Goal: Obtain resource: Obtain resource

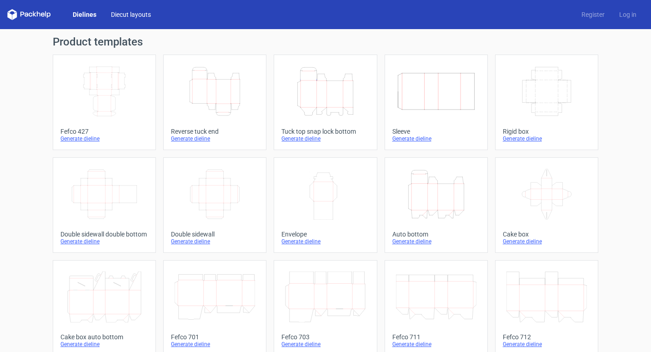
click at [129, 10] on link "Diecut layouts" at bounding box center [131, 14] width 55 height 9
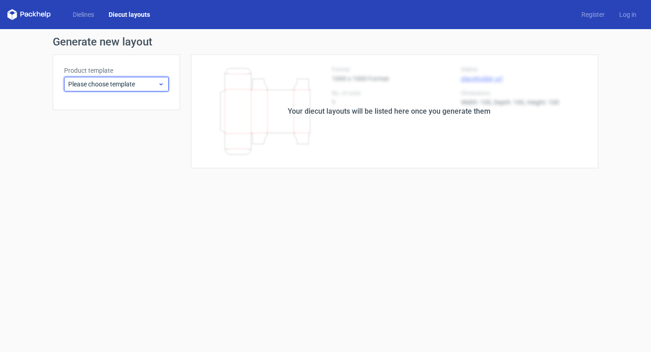
click at [136, 82] on span "Please choose template" at bounding box center [113, 84] width 90 height 9
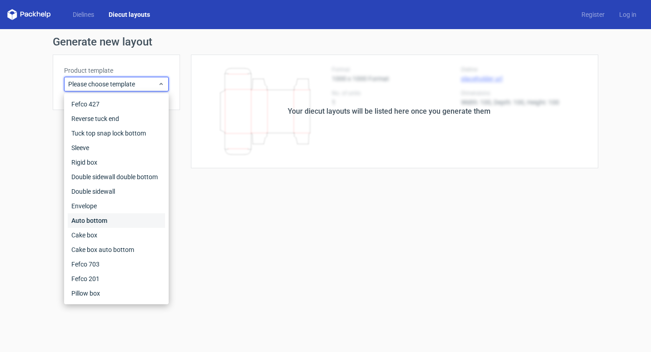
click at [112, 220] on div "Auto bottom" at bounding box center [116, 220] width 97 height 15
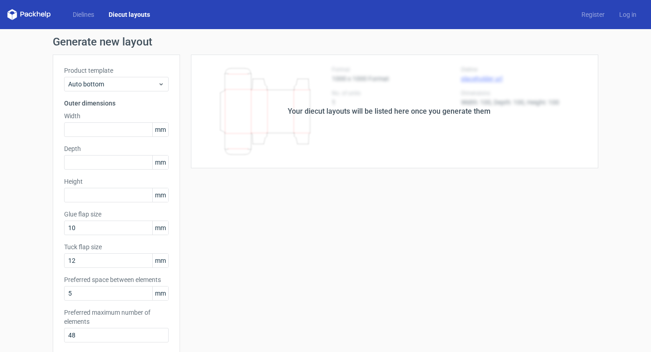
click at [161, 131] on span "mm" at bounding box center [160, 130] width 16 height 14
click at [161, 129] on span "mm" at bounding box center [160, 130] width 16 height 14
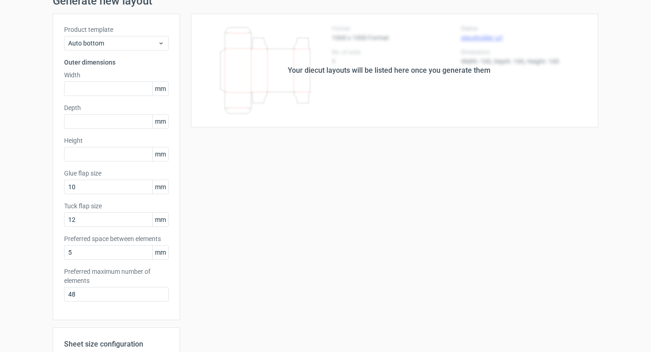
scroll to position [182, 0]
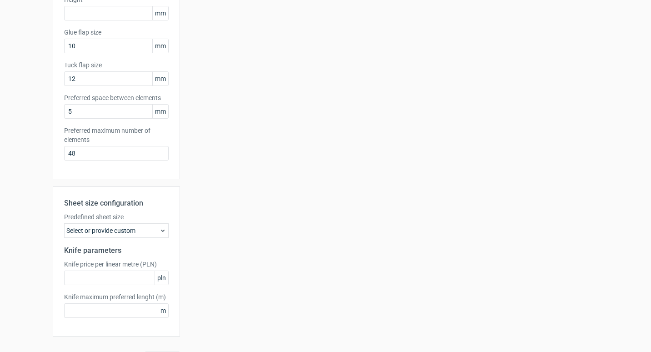
click at [162, 233] on icon at bounding box center [162, 230] width 7 height 7
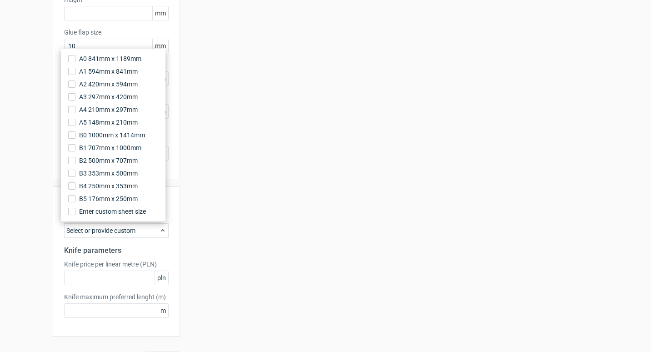
click at [280, 221] on div "Your diecut layouts will be listed here once you generate them Height Depth Wid…" at bounding box center [389, 119] width 418 height 493
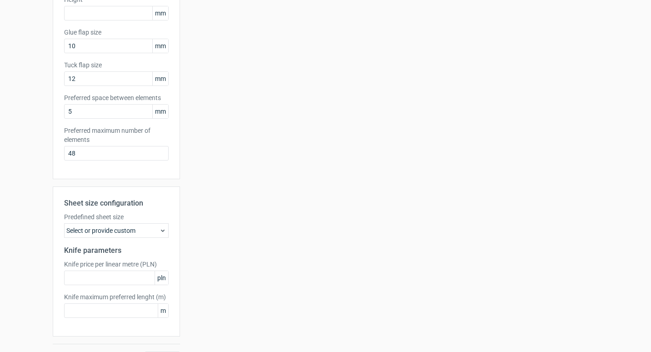
scroll to position [0, 0]
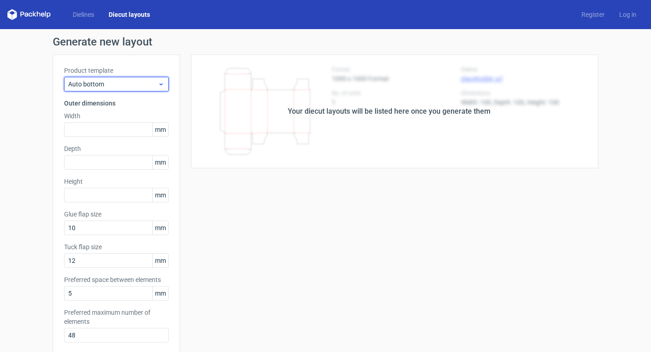
click at [111, 85] on span "Auto bottom" at bounding box center [113, 84] width 90 height 9
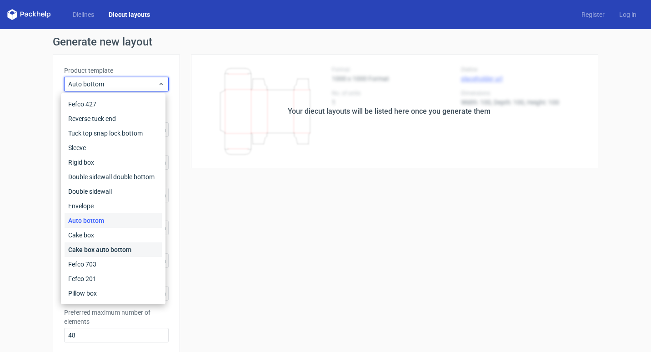
click at [107, 244] on div "Cake box auto bottom" at bounding box center [113, 249] width 97 height 15
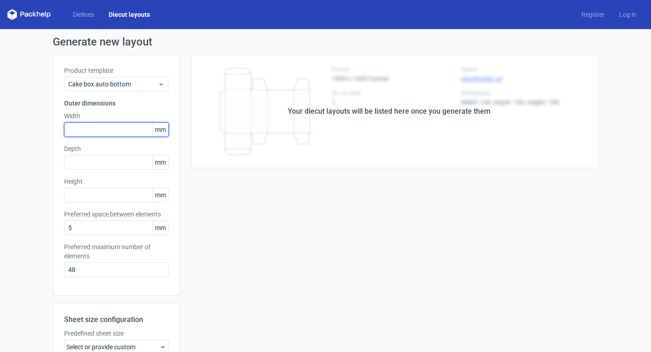
click at [88, 131] on input "text" at bounding box center [116, 129] width 105 height 15
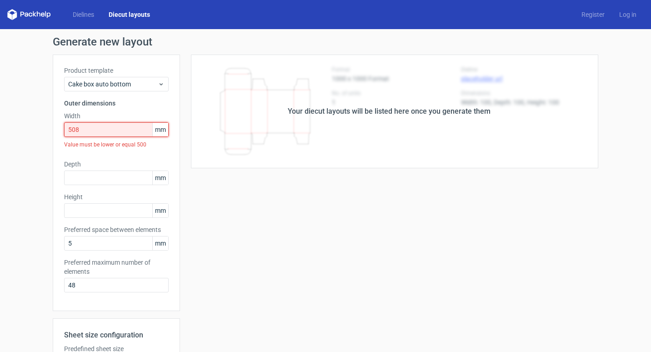
click at [113, 125] on input "508" at bounding box center [116, 129] width 105 height 15
click at [158, 129] on span "mm" at bounding box center [160, 130] width 16 height 14
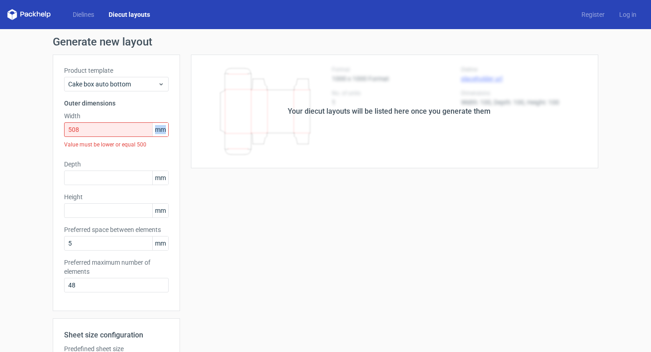
copy span "mm"
click at [352, 257] on div "Your diecut layouts will be listed here once you generate them Height Depth Wid…" at bounding box center [389, 276] width 418 height 443
click at [128, 133] on input "508" at bounding box center [116, 129] width 105 height 15
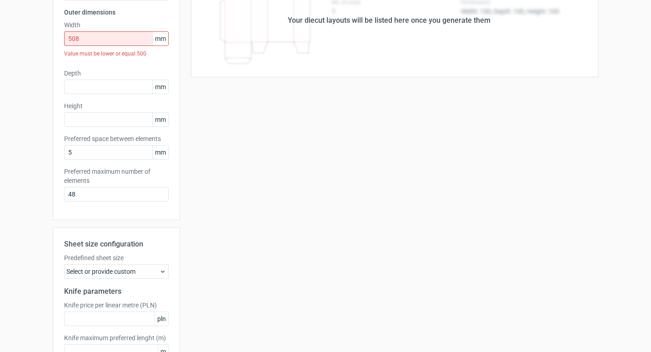
click at [159, 274] on icon at bounding box center [162, 271] width 7 height 7
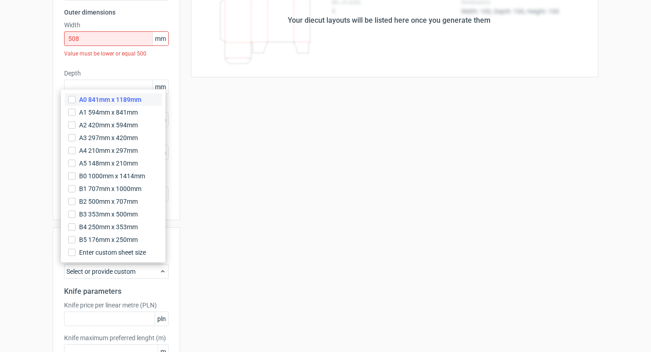
click at [117, 99] on span "A0 841mm x 1189mm" at bounding box center [110, 99] width 62 height 9
click at [75, 99] on input "A0 841mm x 1189mm" at bounding box center [71, 99] width 7 height 7
click at [270, 276] on div "Your diecut layouts will be listed here once you generate them Height Depth Wid…" at bounding box center [389, 185] width 418 height 443
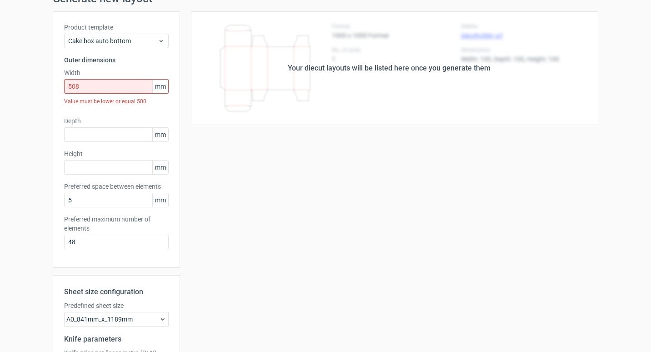
scroll to position [0, 0]
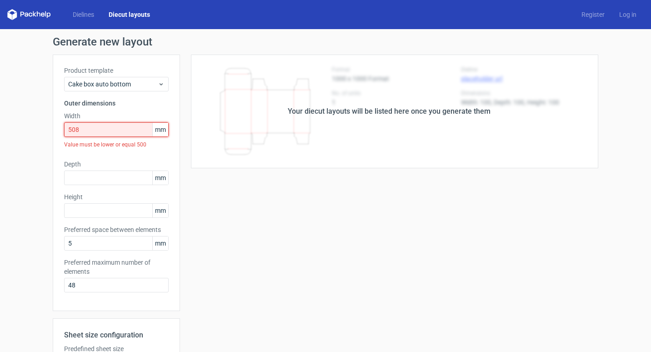
click at [127, 126] on input "508" at bounding box center [116, 129] width 105 height 15
click at [430, 242] on div "Your diecut layouts will be listed here once you generate them Height Depth Wid…" at bounding box center [389, 276] width 418 height 443
click at [145, 129] on input "508" at bounding box center [116, 129] width 105 height 15
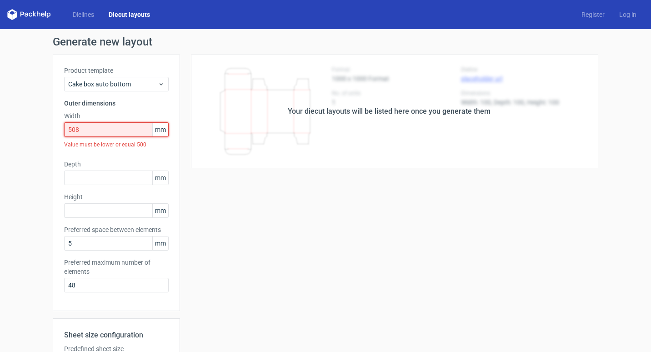
click at [107, 133] on input "508" at bounding box center [116, 129] width 105 height 15
drag, startPoint x: 116, startPoint y: 128, endPoint x: 0, endPoint y: 127, distance: 116.4
click at [0, 127] on html "Dielines Diecut layouts Register Log in Generate new layout Product template Ca…" at bounding box center [325, 176] width 651 height 352
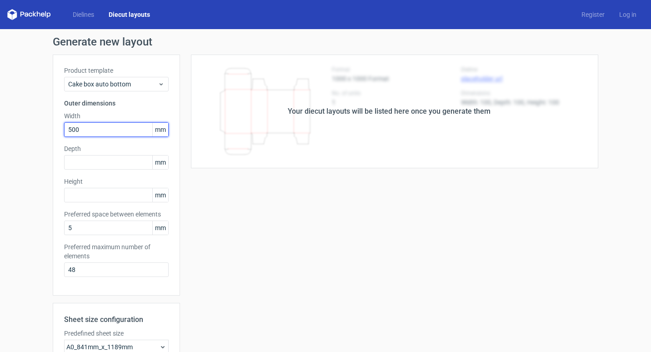
type input "500"
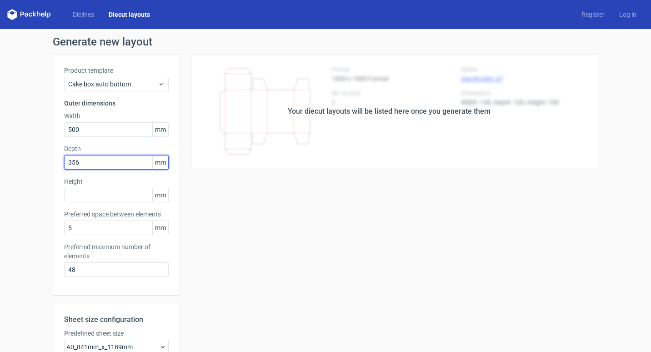
type input "356"
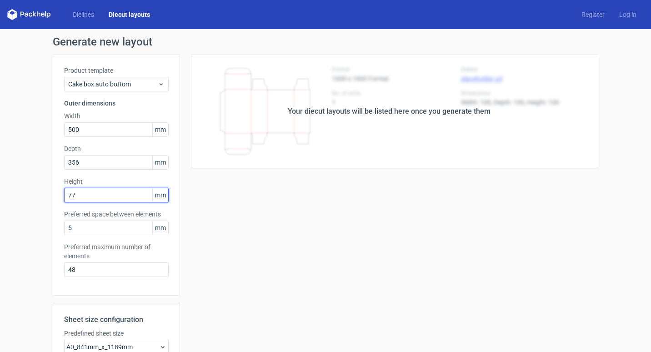
type input "77"
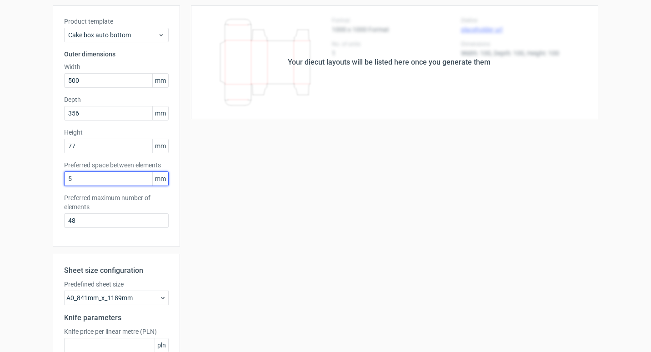
scroll to position [136, 0]
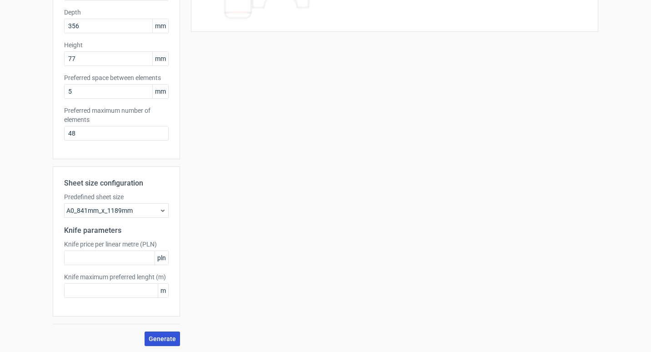
click at [162, 338] on span "Generate" at bounding box center [162, 339] width 27 height 6
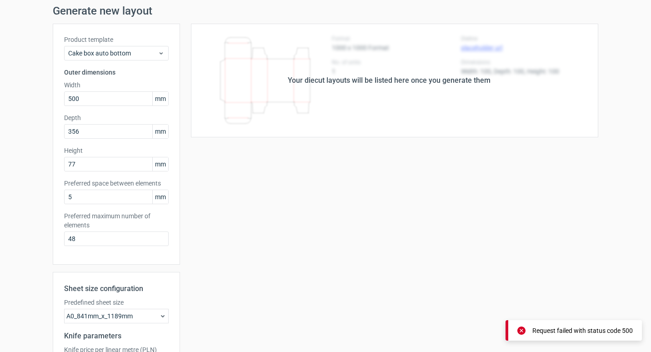
scroll to position [0, 0]
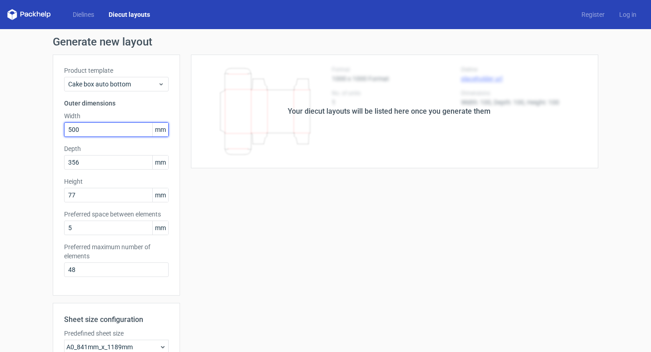
click at [111, 133] on input "500" at bounding box center [116, 129] width 105 height 15
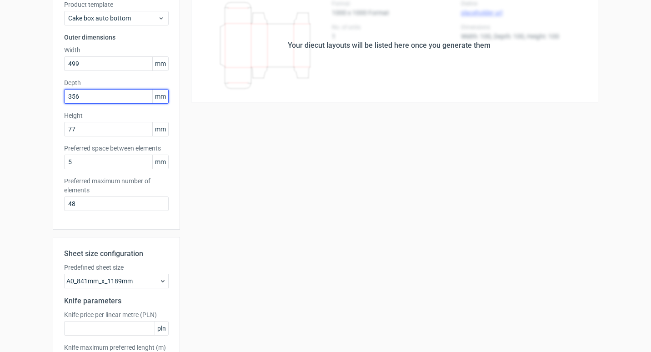
scroll to position [138, 0]
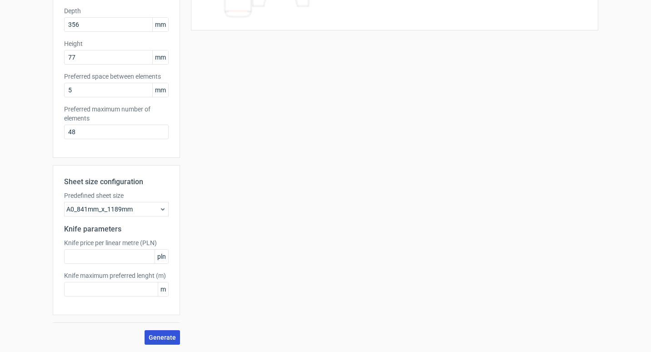
click at [163, 337] on span "Generate" at bounding box center [162, 337] width 27 height 6
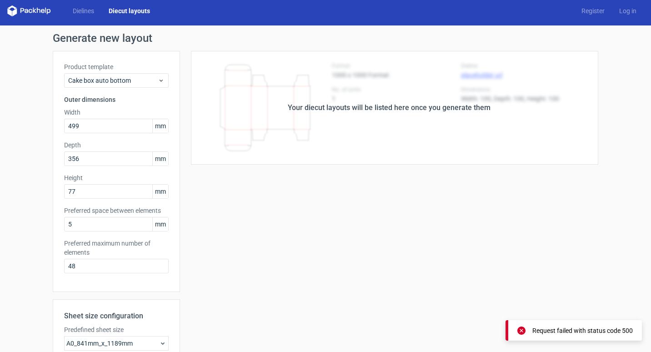
scroll to position [1, 0]
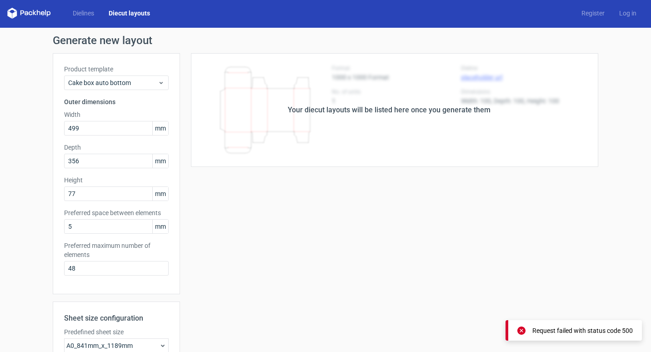
click at [158, 128] on span "mm" at bounding box center [160, 128] width 16 height 14
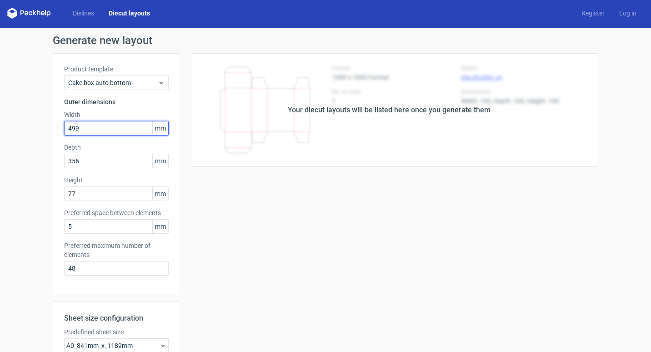
drag, startPoint x: 158, startPoint y: 128, endPoint x: 107, endPoint y: 128, distance: 51.4
click at [107, 128] on input "499" at bounding box center [116, 128] width 105 height 15
drag, startPoint x: 108, startPoint y: 128, endPoint x: -2, endPoint y: 129, distance: 110.1
click at [0, 129] on html "Dielines Diecut layouts Register Log in Generate new layout Product template Ca…" at bounding box center [325, 176] width 651 height 352
type input "356"
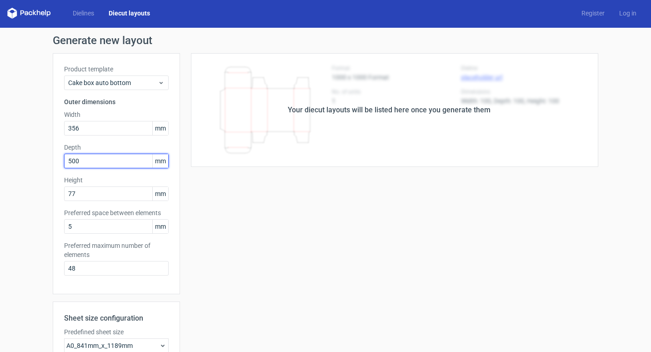
type input "500"
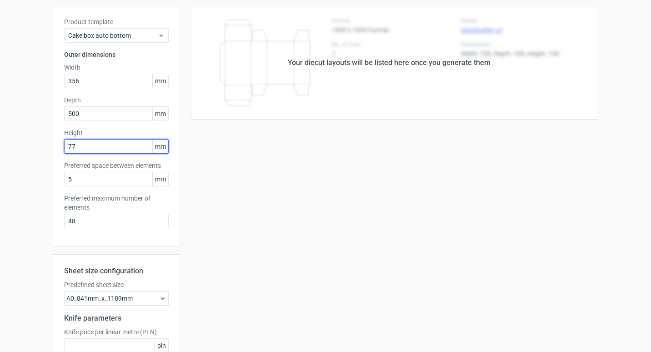
scroll to position [138, 0]
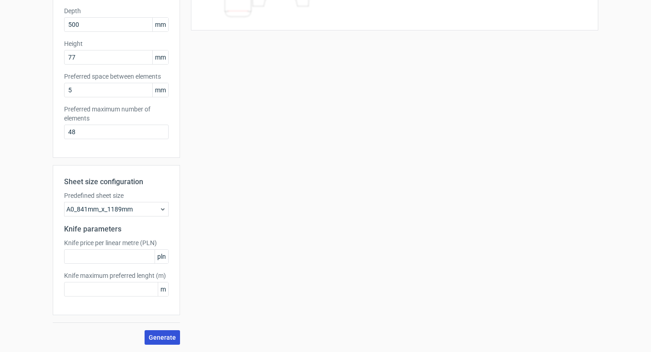
click at [162, 332] on button "Generate" at bounding box center [162, 337] width 35 height 15
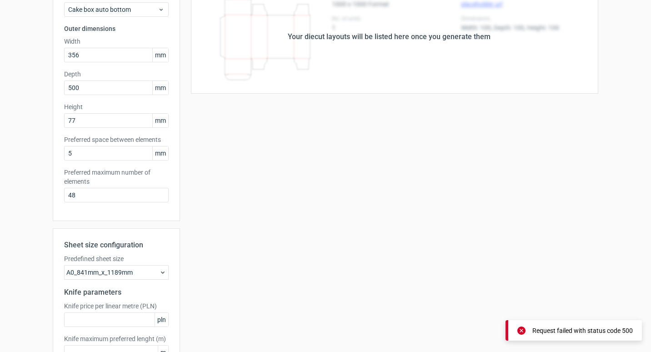
scroll to position [0, 0]
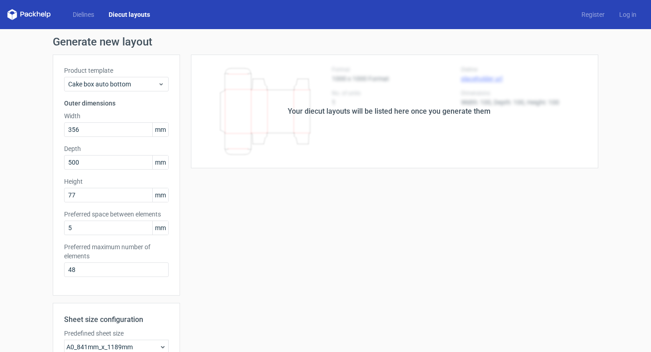
click at [463, 114] on div "Your diecut layouts will be listed here once you generate them" at bounding box center [389, 111] width 203 height 11
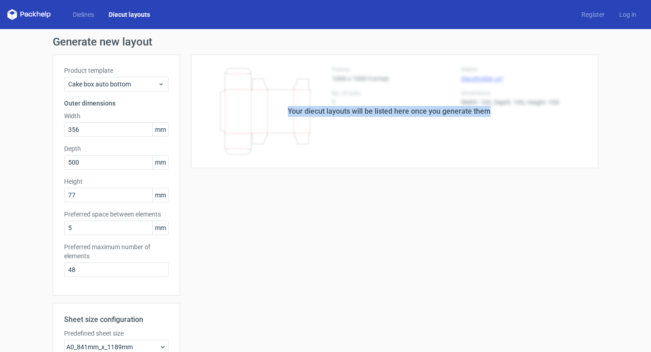
click at [463, 114] on div "Your diecut layouts will be listed here once you generate them" at bounding box center [389, 111] width 203 height 11
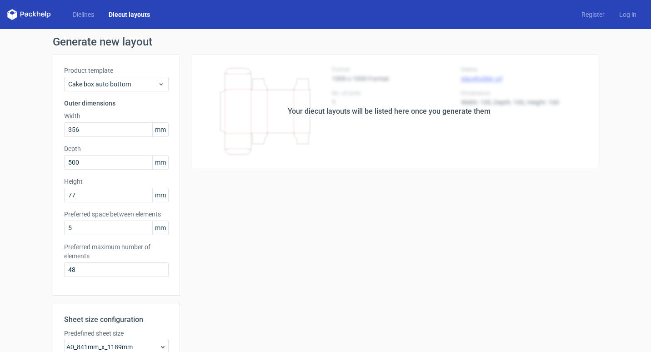
click at [501, 214] on div "Your diecut layouts will be listed here once you generate them Height Depth Wid…" at bounding box center [389, 269] width 418 height 428
click at [128, 77] on div "Cake box auto bottom" at bounding box center [116, 84] width 105 height 15
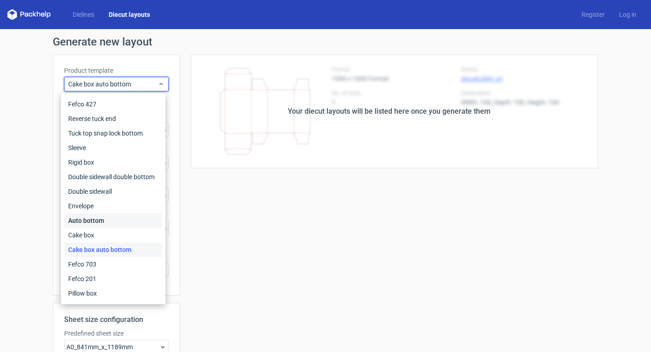
click at [110, 222] on div "Auto bottom" at bounding box center [113, 220] width 97 height 15
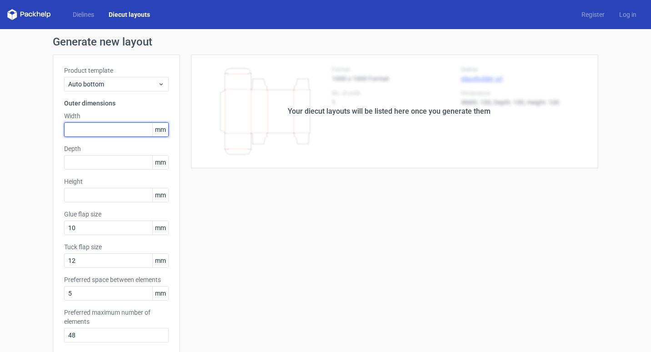
click at [95, 136] on input "text" at bounding box center [116, 129] width 105 height 15
type input "500"
type input "350"
type input "200"
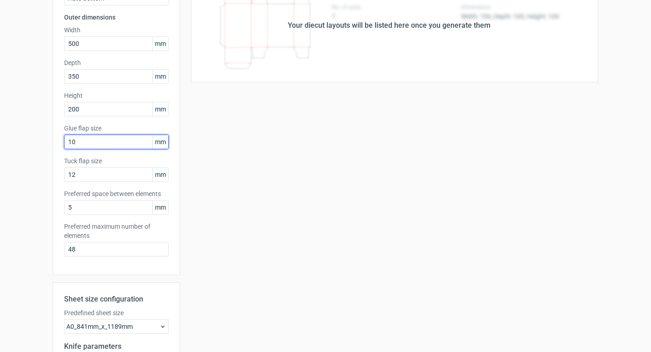
scroll to position [203, 0]
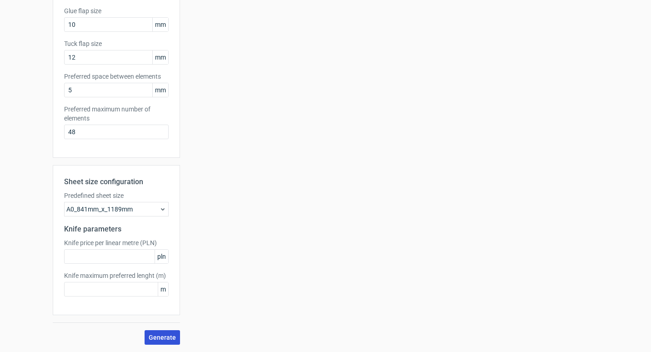
click at [166, 336] on span "Generate" at bounding box center [162, 337] width 27 height 6
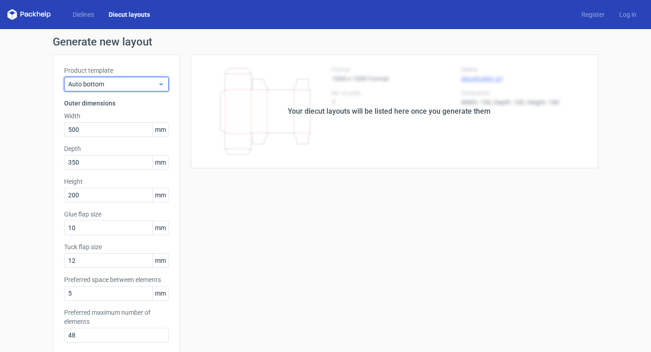
click at [160, 85] on icon at bounding box center [161, 83] width 7 height 7
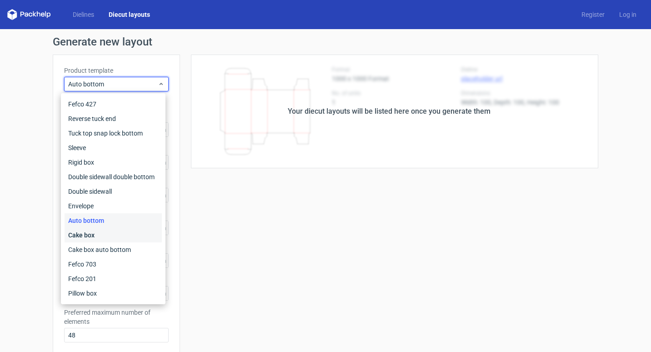
click at [108, 237] on div "Cake box" at bounding box center [113, 235] width 97 height 15
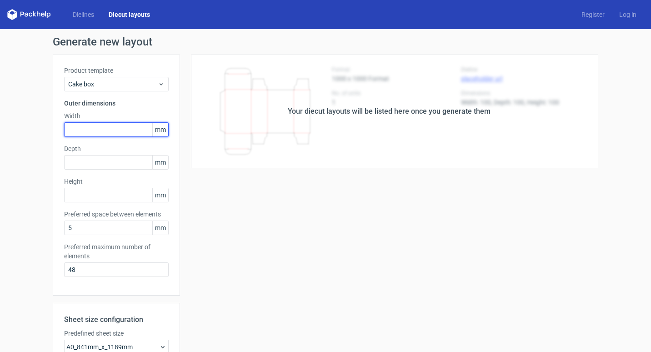
click at [131, 127] on input "text" at bounding box center [116, 129] width 105 height 15
type input "450"
type input "200"
type input "150"
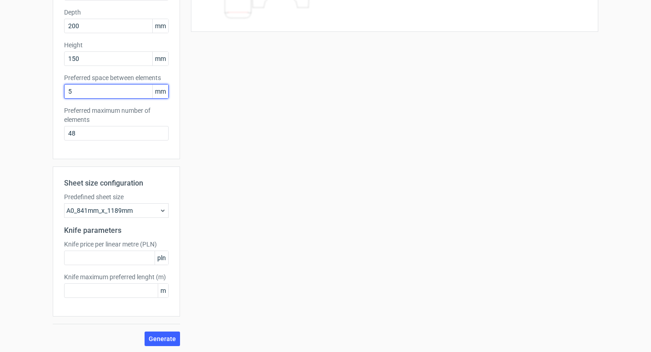
scroll to position [138, 0]
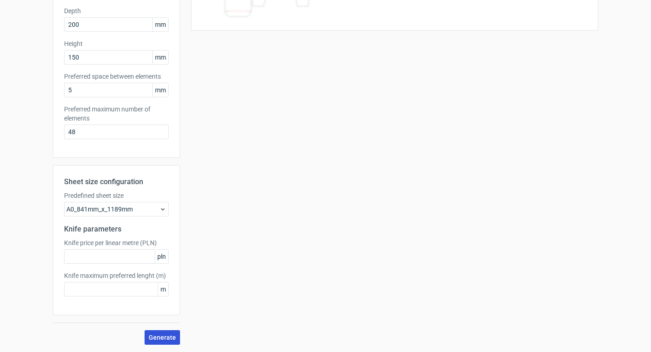
click at [165, 339] on button "Generate" at bounding box center [162, 337] width 35 height 15
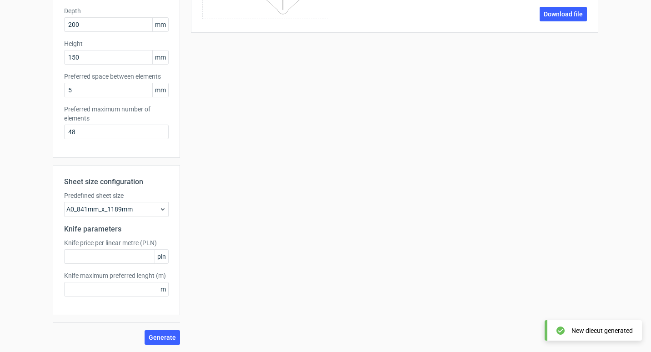
scroll to position [0, 0]
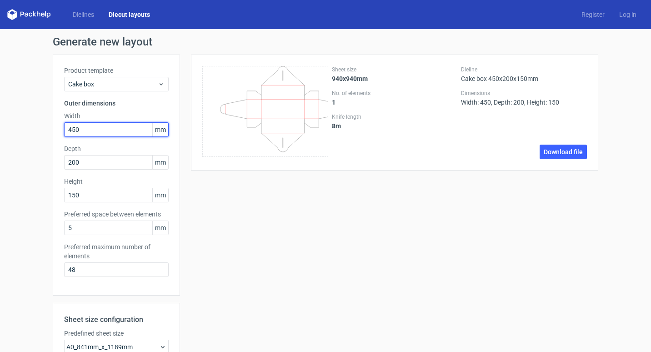
drag, startPoint x: 99, startPoint y: 133, endPoint x: 44, endPoint y: 133, distance: 54.6
click at [44, 133] on div "Generate new layout Product template Cake box Outer dimensions Width 450 mm Dep…" at bounding box center [325, 259] width 651 height 461
type input "499"
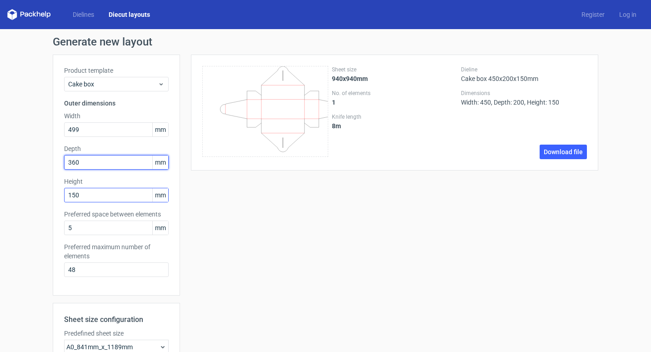
type input "360"
type input "77"
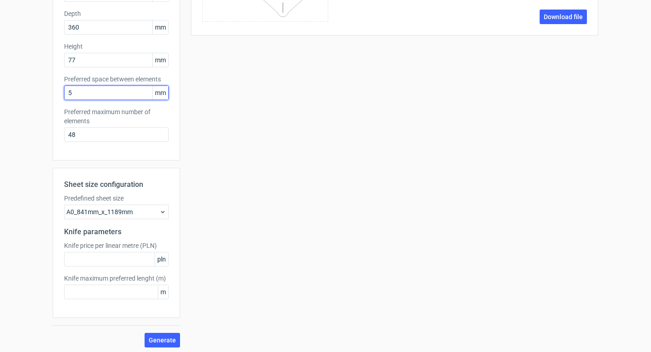
scroll to position [138, 0]
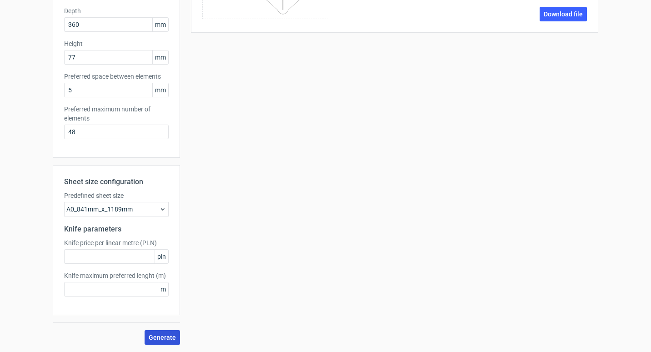
click at [156, 338] on span "Generate" at bounding box center [162, 337] width 27 height 6
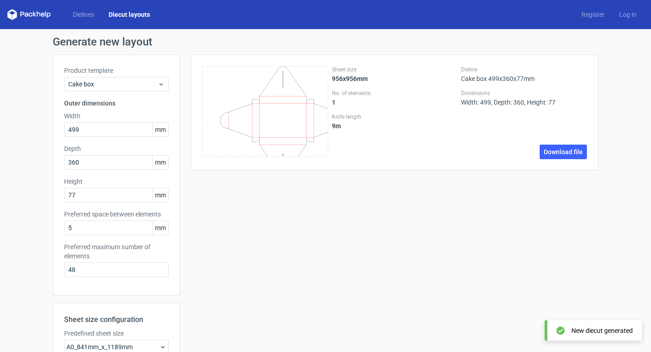
drag, startPoint x: 274, startPoint y: 116, endPoint x: 251, endPoint y: 114, distance: 23.3
click at [251, 114] on icon "\t \t \t \t \t \t \t \t \t \t \t \t \t \t \t \t \t \t \t \t \t \t \t \t \t \t \…" at bounding box center [265, 111] width 126 height 91
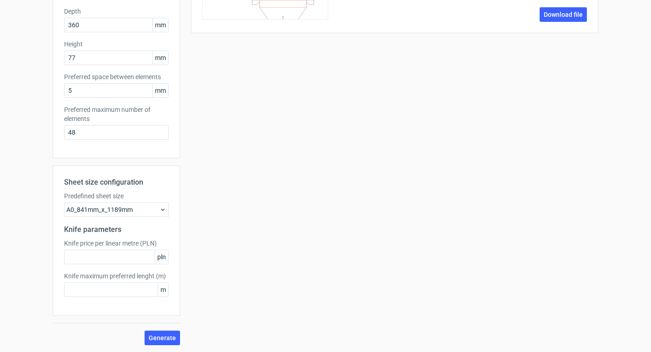
scroll to position [138, 0]
click at [161, 212] on icon at bounding box center [162, 209] width 7 height 7
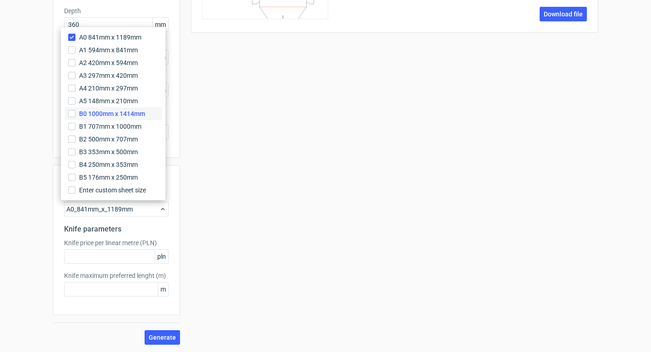
click at [144, 115] on span "B0 1000mm x 1414mm" at bounding box center [112, 113] width 66 height 9
click at [75, 115] on input "B0 1000mm x 1414mm" at bounding box center [71, 113] width 7 height 7
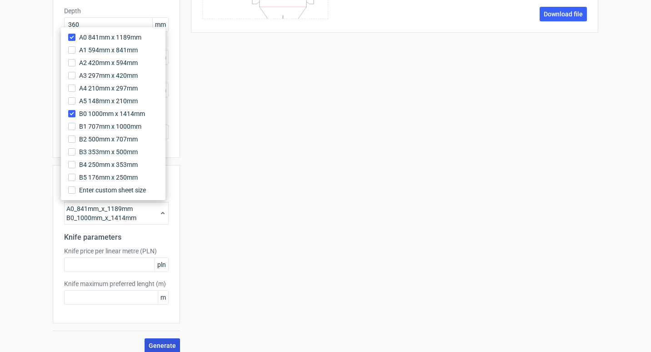
click at [159, 339] on span "Generate" at bounding box center [162, 345] width 27 height 6
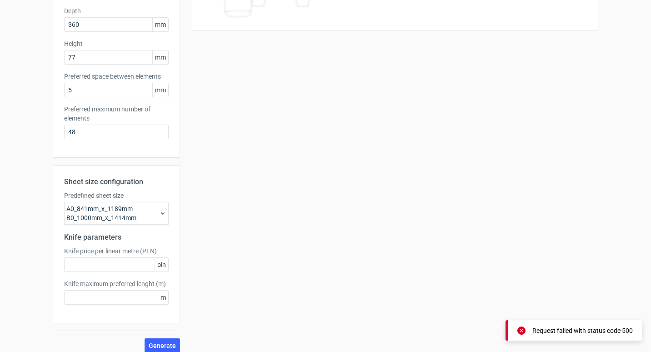
click at [159, 212] on icon at bounding box center [162, 213] width 7 height 7
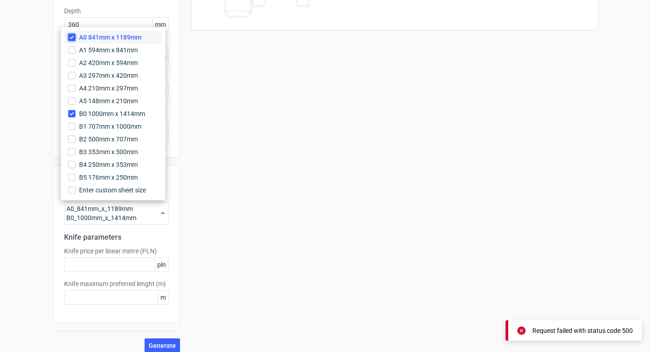
click at [69, 36] on input "A0 841mm x 1189mm" at bounding box center [71, 37] width 7 height 7
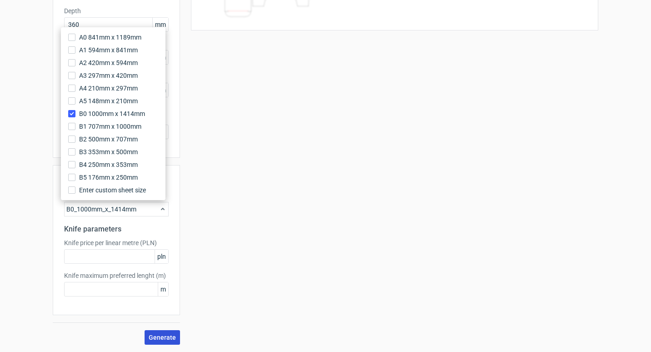
click at [161, 339] on button "Generate" at bounding box center [162, 337] width 35 height 15
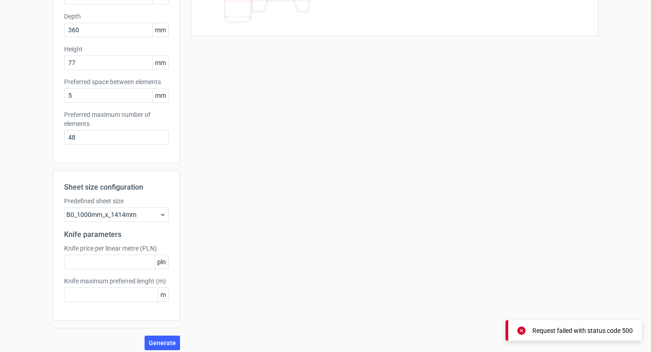
scroll to position [136, 0]
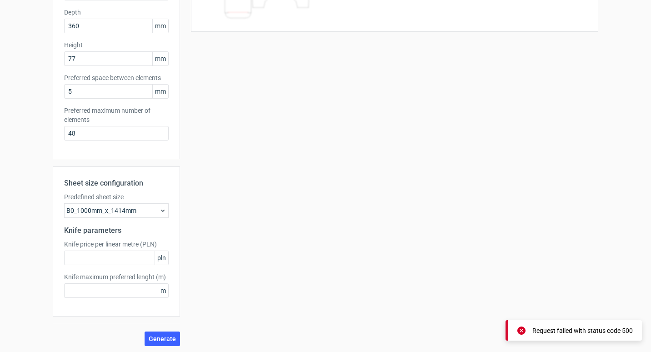
click at [159, 208] on icon at bounding box center [162, 210] width 7 height 7
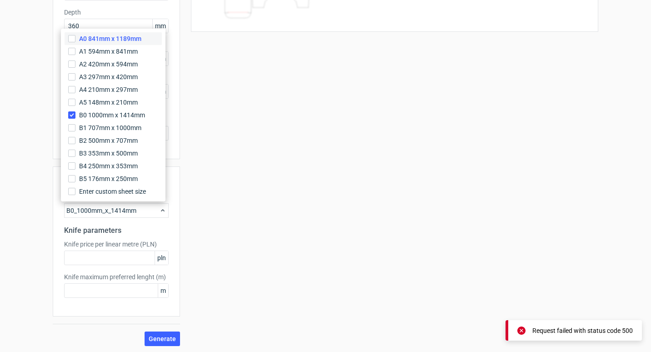
click at [111, 36] on span "A0 841mm x 1189mm" at bounding box center [110, 38] width 62 height 9
click at [75, 36] on input "A0 841mm x 1189mm" at bounding box center [71, 38] width 7 height 7
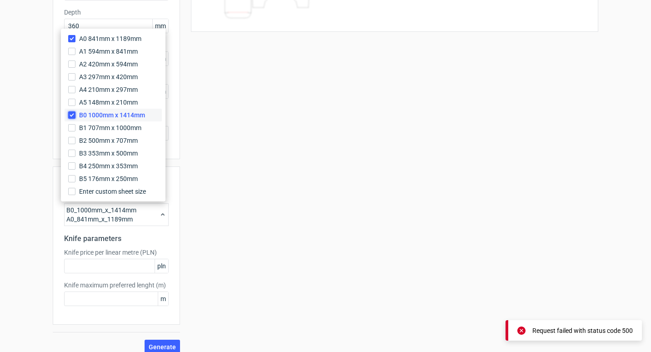
click at [75, 116] on input "B0 1000mm x 1414mm" at bounding box center [71, 114] width 7 height 7
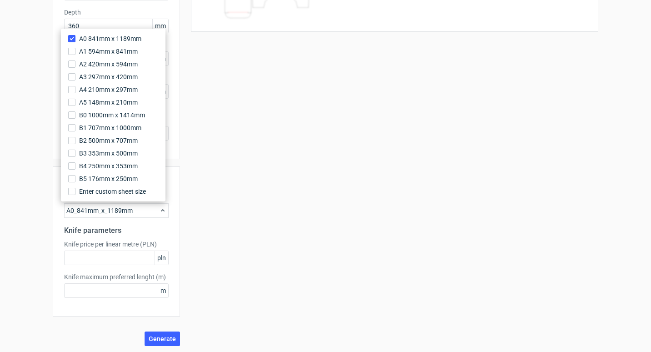
click at [247, 292] on div "Your diecut layouts will be listed here once you generate them Height Depth Wid…" at bounding box center [389, 132] width 418 height 428
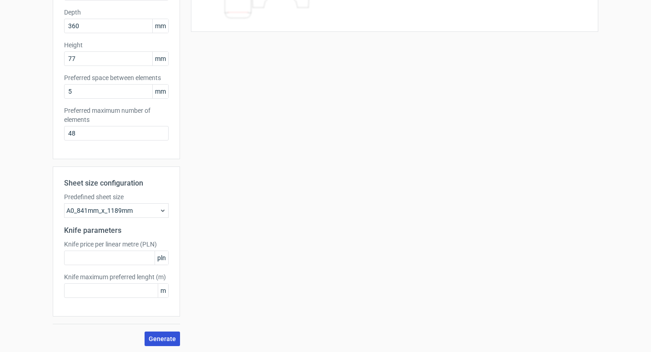
click at [160, 338] on span "Generate" at bounding box center [162, 339] width 27 height 6
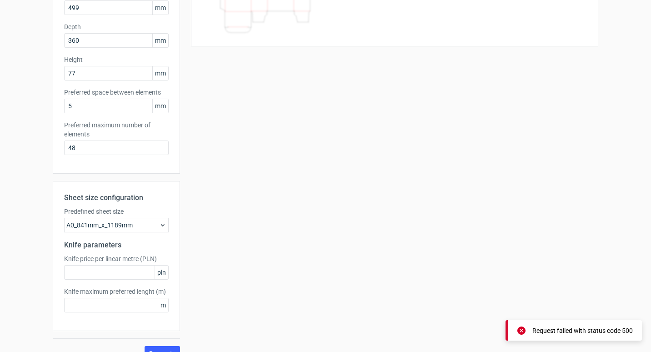
scroll to position [138, 0]
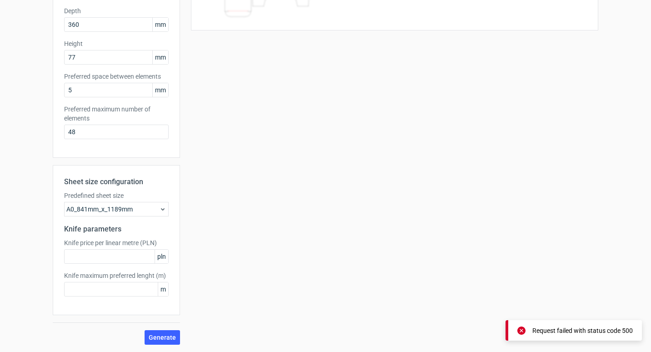
click at [161, 208] on icon at bounding box center [162, 209] width 7 height 7
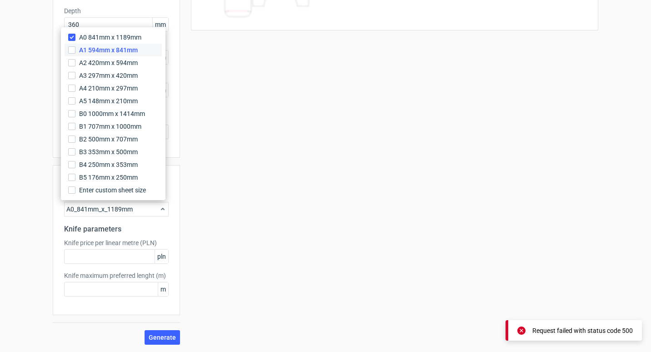
click at [96, 48] on span "A1 594mm x 841mm" at bounding box center [108, 49] width 59 height 9
click at [75, 48] on input "A1 594mm x 841mm" at bounding box center [71, 49] width 7 height 7
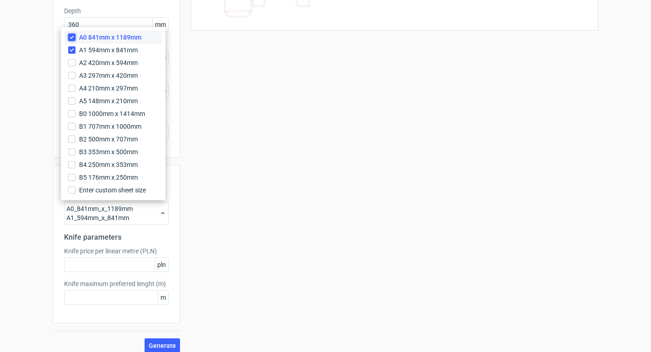
click at [71, 35] on input "A0 841mm x 1189mm" at bounding box center [71, 37] width 7 height 7
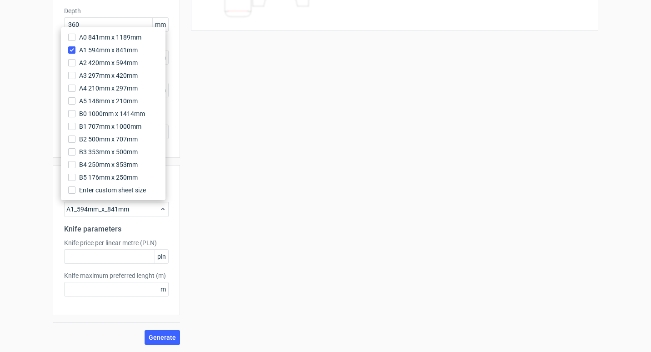
click at [250, 175] on div "Your diecut layouts will be listed here once you generate them Height Depth Wid…" at bounding box center [389, 131] width 418 height 428
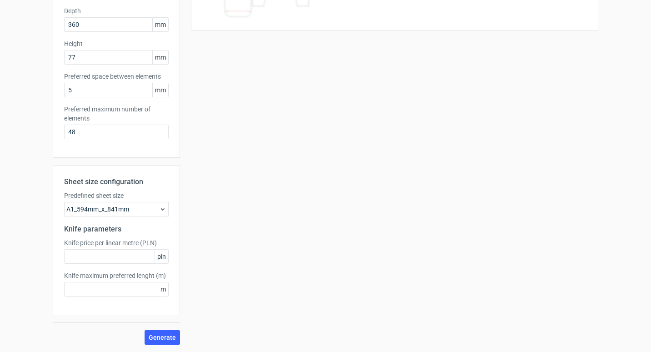
click at [159, 329] on div "Sheet size configuration Predefined sheet size A1_594mm_x_841mm Knife parameter…" at bounding box center [116, 255] width 127 height 180
click at [161, 335] on span "Generate" at bounding box center [162, 337] width 27 height 6
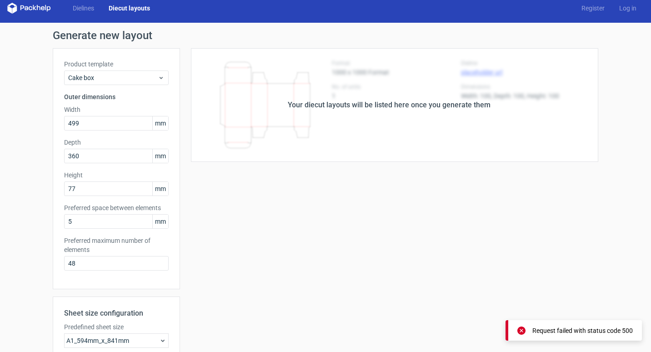
scroll to position [0, 0]
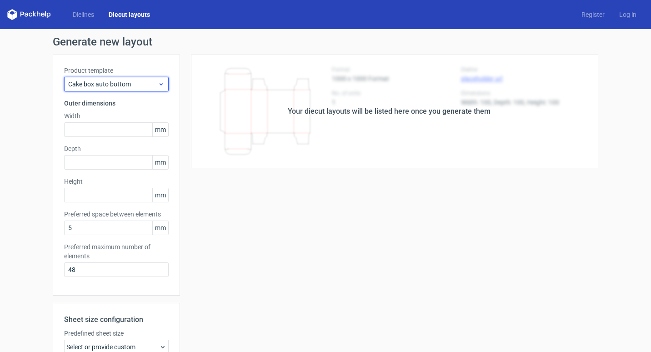
click at [150, 88] on span "Cake box auto bottom" at bounding box center [113, 84] width 90 height 9
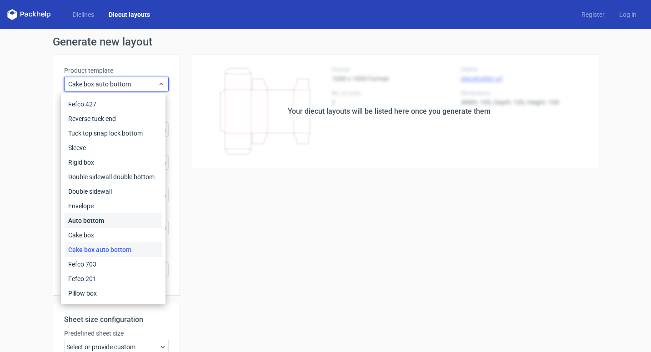
click at [105, 217] on div "Auto bottom" at bounding box center [113, 220] width 97 height 15
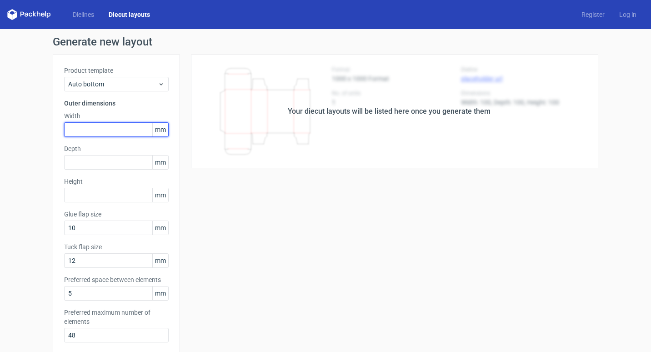
click at [70, 124] on input "text" at bounding box center [116, 129] width 105 height 15
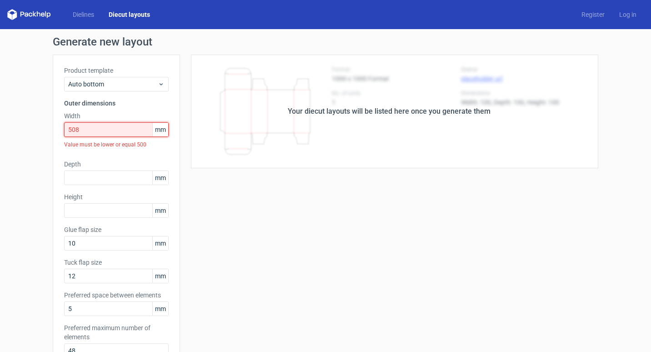
click at [70, 124] on input "508" at bounding box center [116, 129] width 105 height 15
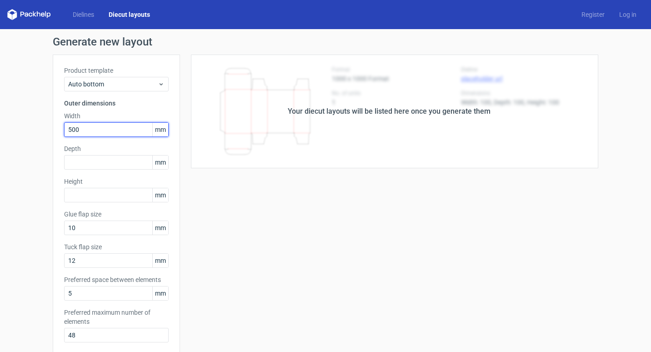
type input "500"
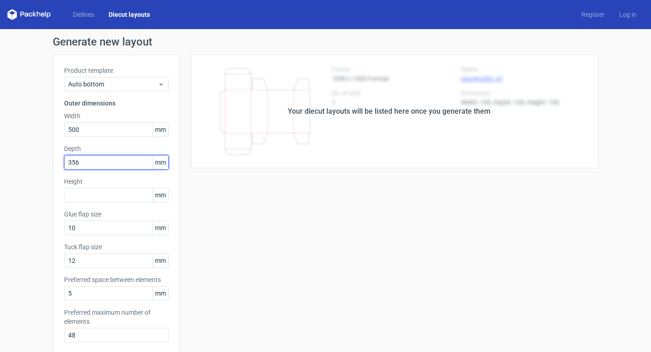
type input "356"
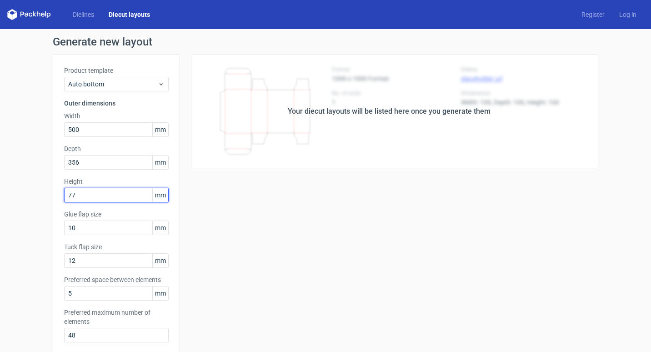
type input "77"
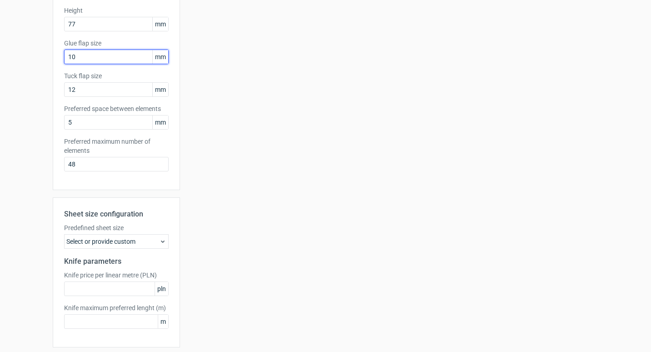
scroll to position [182, 0]
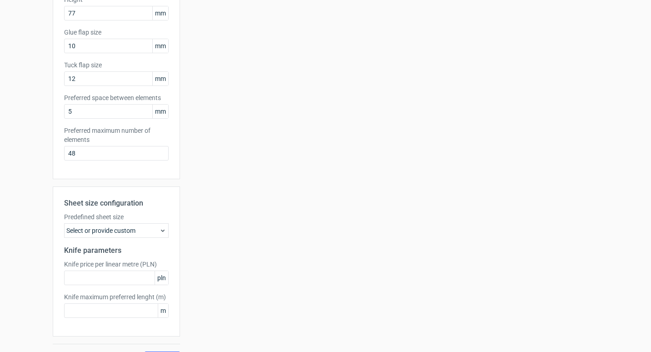
click at [150, 231] on div "Select or provide custom" at bounding box center [116, 230] width 105 height 15
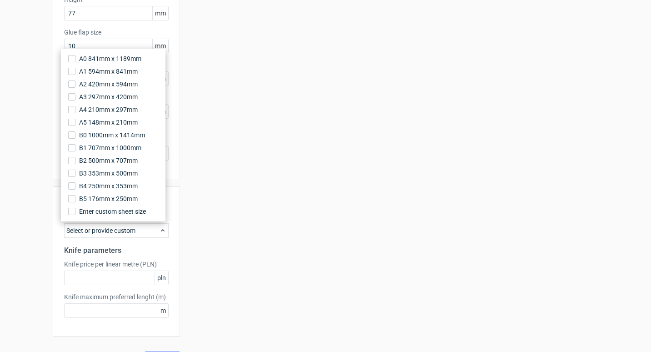
click at [150, 231] on div "Select or provide custom" at bounding box center [116, 230] width 105 height 15
click at [224, 231] on div "Your diecut layouts will be listed here once you generate them Height Depth Wid…" at bounding box center [389, 119] width 418 height 493
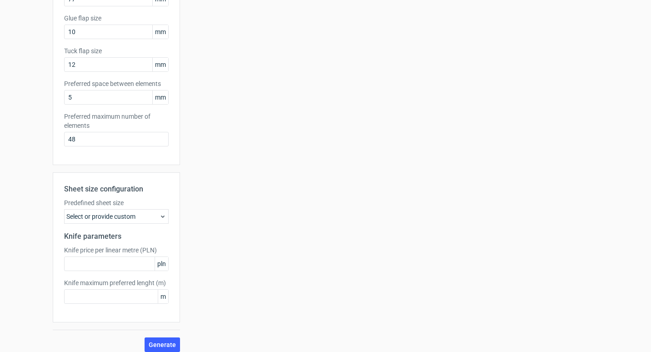
scroll to position [203, 0]
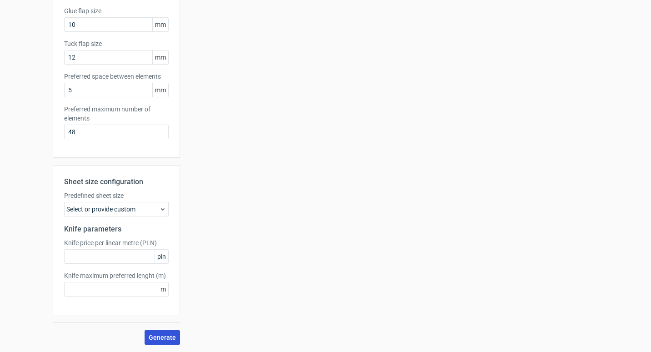
click at [160, 336] on span "Generate" at bounding box center [162, 337] width 27 height 6
click at [137, 207] on div "Select or provide custom" at bounding box center [116, 209] width 105 height 15
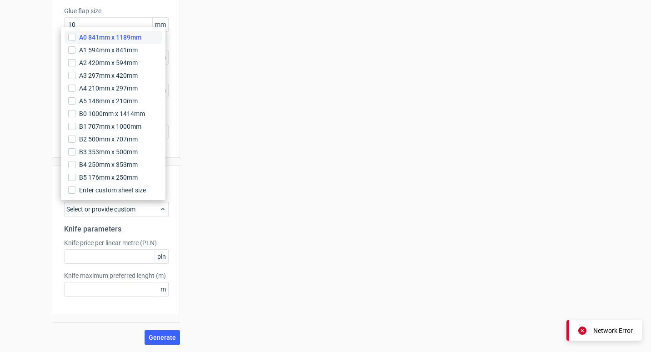
click at [100, 40] on span "A0 841mm x 1189mm" at bounding box center [110, 37] width 62 height 9
click at [75, 40] on input "A0 841mm x 1189mm" at bounding box center [71, 37] width 7 height 7
click at [331, 182] on div "Your diecut layouts will be listed here once you generate them Height Depth Wid…" at bounding box center [389, 97] width 418 height 493
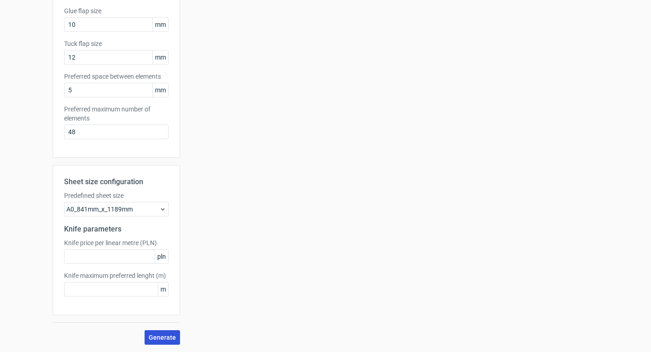
click at [161, 337] on span "Generate" at bounding box center [162, 337] width 27 height 6
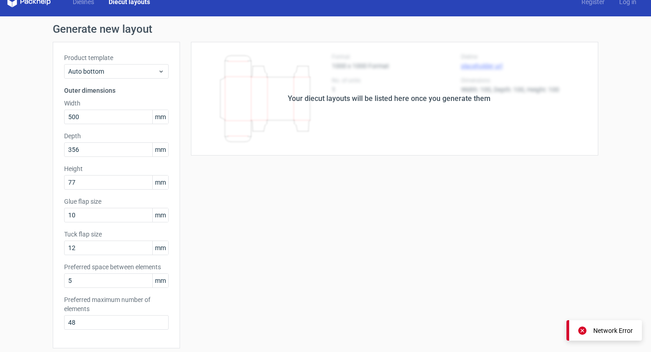
scroll to position [0, 0]
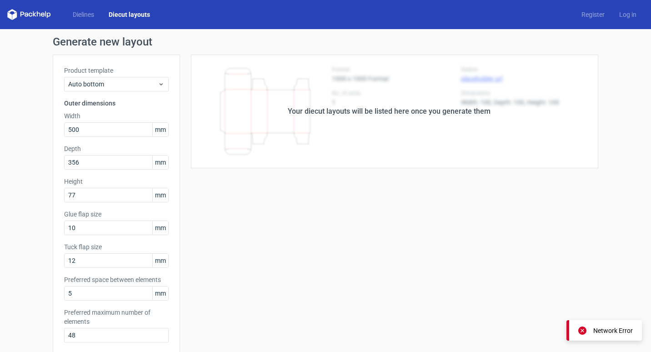
click at [349, 270] on div "Your diecut layouts will be listed here once you generate them Height Depth Wid…" at bounding box center [389, 301] width 418 height 493
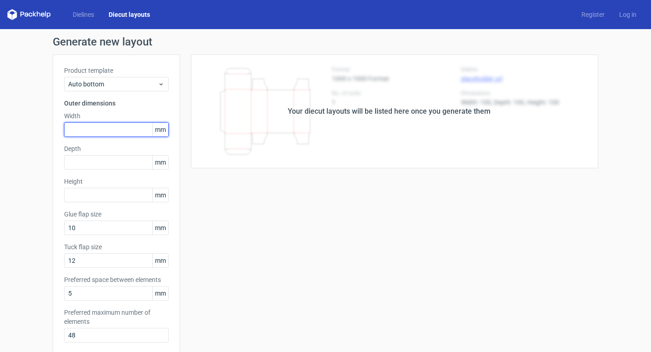
click at [90, 128] on input "text" at bounding box center [116, 129] width 105 height 15
drag, startPoint x: 90, startPoint y: 128, endPoint x: 10, endPoint y: 134, distance: 80.7
click at [10, 134] on div "Generate new layout Product template Auto bottom Outer dimensions Width 500 mm …" at bounding box center [325, 292] width 651 height 526
type input "499"
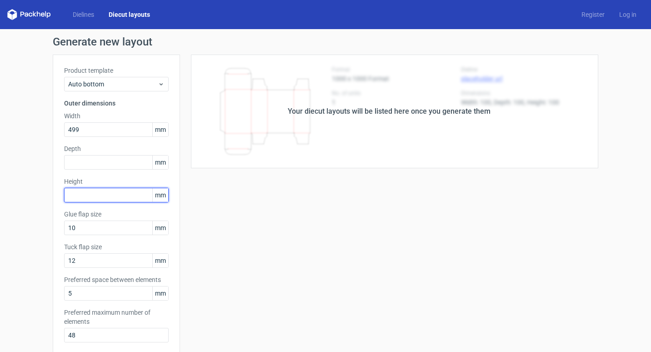
click at [115, 198] on input "text" at bounding box center [116, 195] width 105 height 15
type input "77"
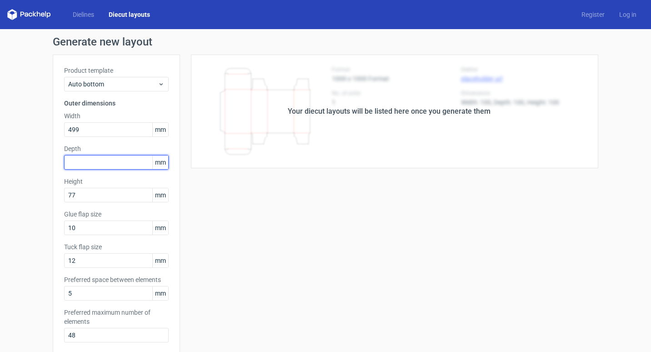
click at [108, 167] on input "text" at bounding box center [116, 162] width 105 height 15
type input "356"
click at [254, 229] on div "Your diecut layouts will be listed here once you generate them Height Depth Wid…" at bounding box center [389, 301] width 418 height 493
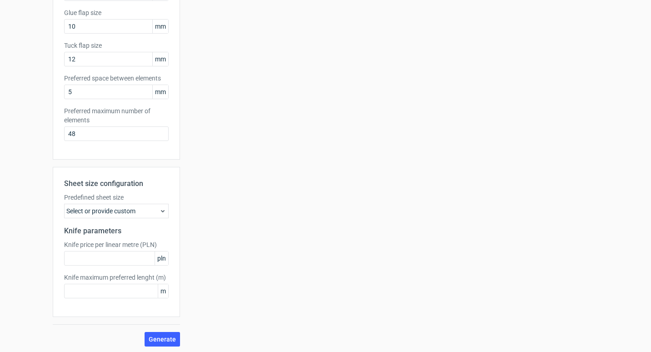
scroll to position [203, 0]
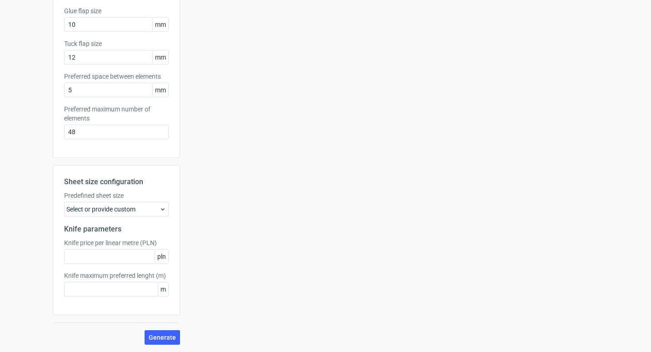
click at [159, 214] on div "Select or provide custom" at bounding box center [116, 209] width 105 height 15
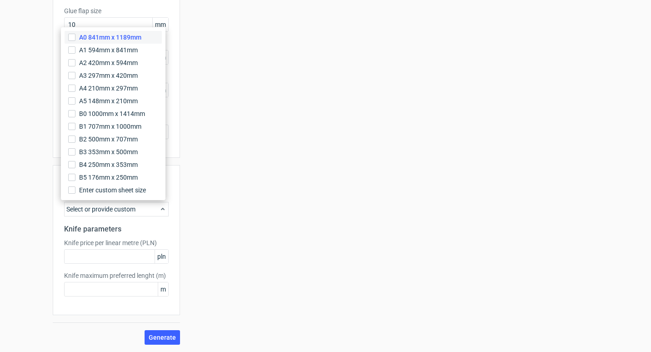
click at [93, 39] on span "A0 841mm x 1189mm" at bounding box center [110, 37] width 62 height 9
click at [75, 39] on input "A0 841mm x 1189mm" at bounding box center [71, 37] width 7 height 7
click at [310, 224] on div "Your diecut layouts will be listed here once you generate them Height Depth Wid…" at bounding box center [389, 97] width 418 height 493
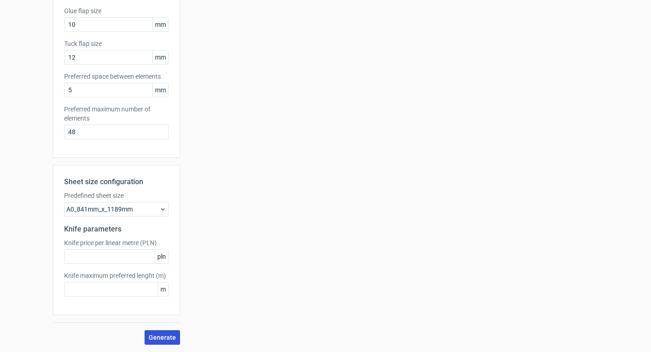
click at [166, 334] on span "Generate" at bounding box center [162, 337] width 27 height 6
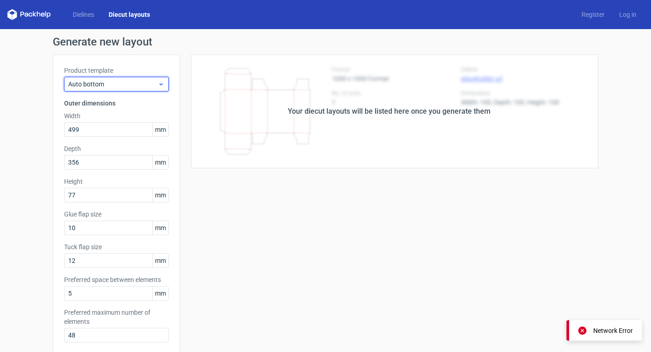
click at [112, 81] on span "Auto bottom" at bounding box center [113, 84] width 90 height 9
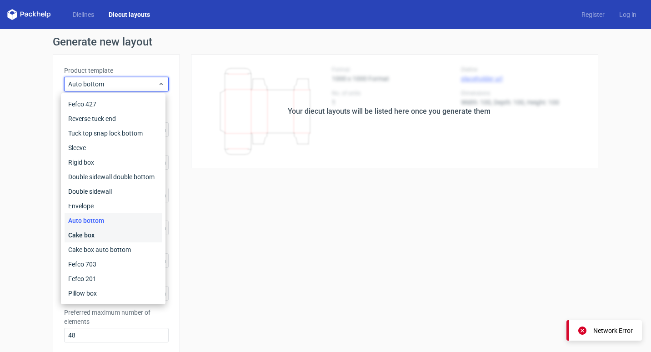
click at [111, 235] on div "Cake box" at bounding box center [113, 235] width 97 height 15
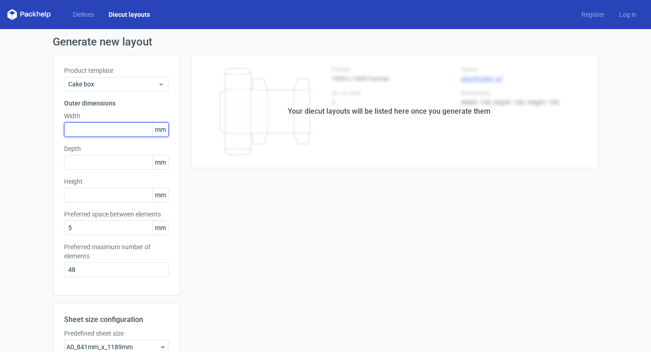
click at [86, 131] on input "text" at bounding box center [116, 129] width 105 height 15
type input "499"
type input "356"
type input "77"
click at [266, 250] on div "Your diecut layouts will be listed here once you generate them Height Depth Wid…" at bounding box center [389, 269] width 418 height 428
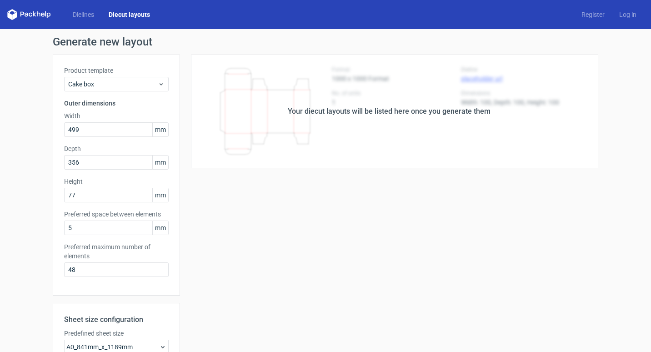
scroll to position [136, 0]
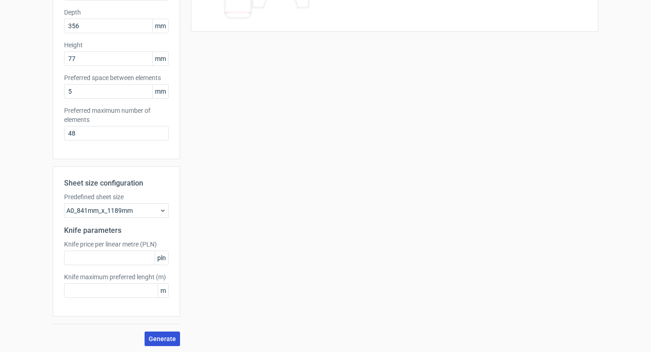
click at [165, 336] on span "Generate" at bounding box center [162, 339] width 27 height 6
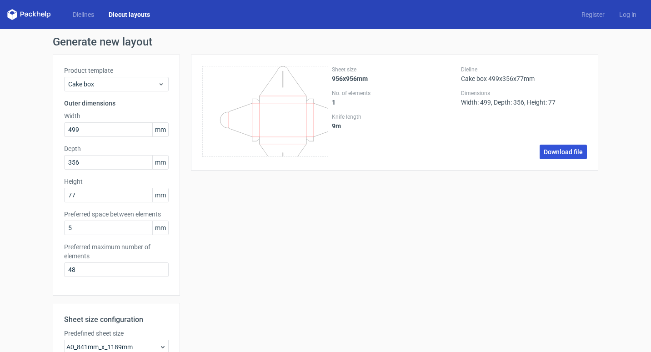
click at [560, 151] on link "Download file" at bounding box center [563, 152] width 47 height 15
drag, startPoint x: 104, startPoint y: 130, endPoint x: 9, endPoint y: 133, distance: 94.6
click at [9, 133] on div "Generate new layout Product template Cake box Outer dimensions Width 499 mm Dep…" at bounding box center [325, 259] width 651 height 461
type input "305"
type input "331"
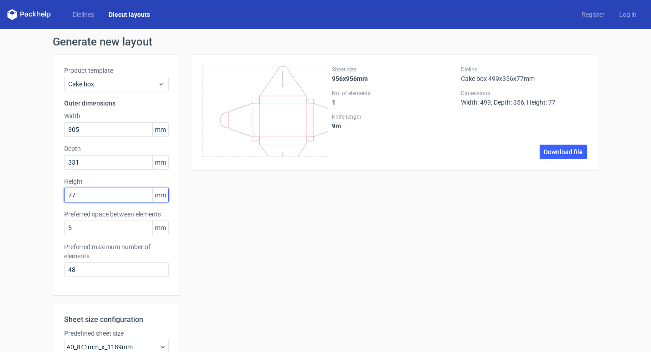
scroll to position [138, 0]
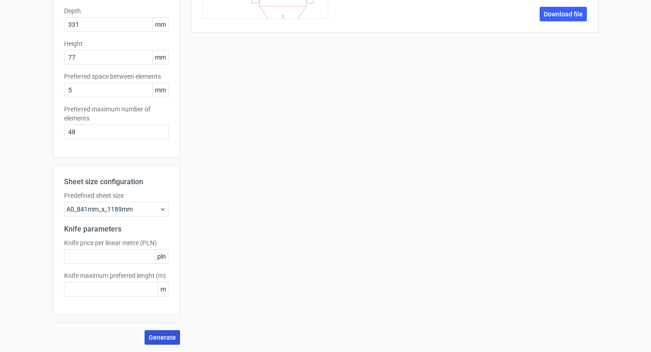
click at [162, 337] on span "Generate" at bounding box center [162, 337] width 27 height 6
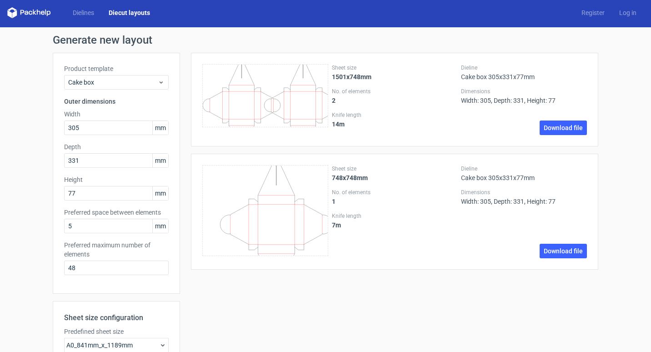
scroll to position [1, 0]
click at [570, 134] on link "Download file" at bounding box center [563, 128] width 47 height 15
click at [609, 82] on div "Generate new layout Product template Cake box Outer dimensions Width 305 mm Dep…" at bounding box center [325, 258] width 651 height 461
click at [150, 83] on span "Cake box" at bounding box center [113, 82] width 90 height 9
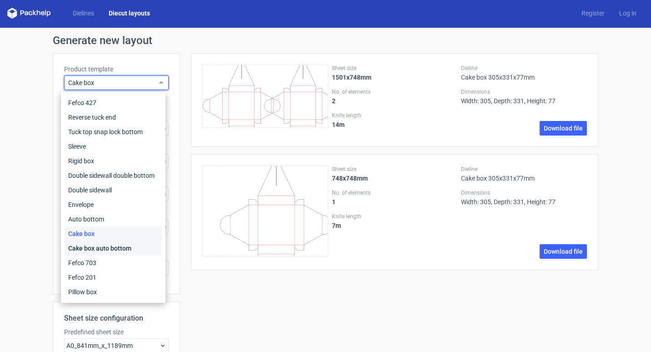
click at [124, 246] on div "Cake box auto bottom" at bounding box center [113, 248] width 97 height 15
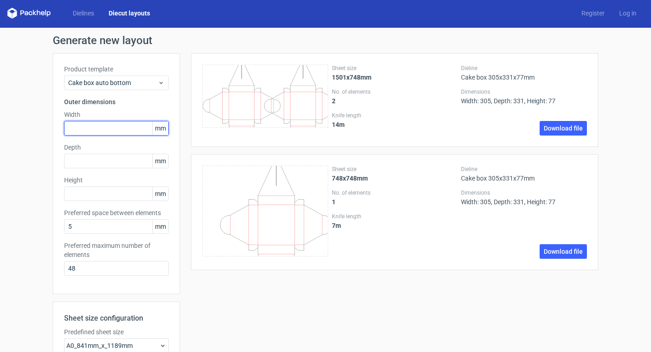
click at [121, 132] on input "text" at bounding box center [116, 128] width 105 height 15
drag, startPoint x: 90, startPoint y: 129, endPoint x: 11, endPoint y: 131, distance: 78.7
click at [11, 131] on div "Generate new layout Product template Cake box auto bottom Outer dimensions Widt…" at bounding box center [325, 258] width 651 height 461
type input "305"
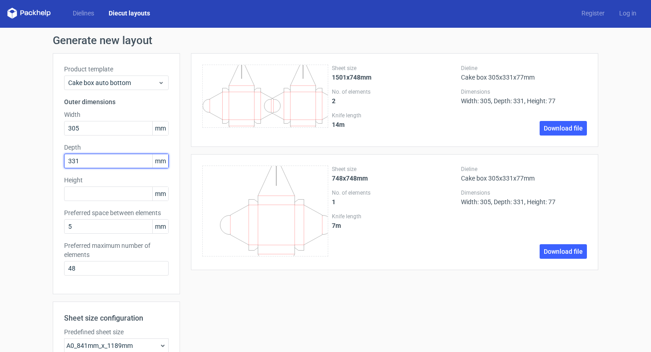
type input "331"
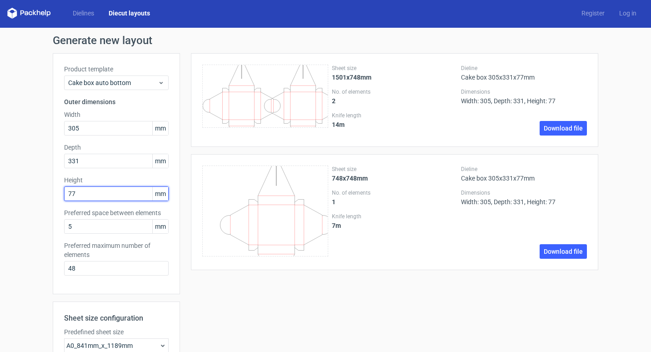
type input "77"
click at [267, 302] on div "\t \t \t \t \t \t \t \t \t \t \t \t \t \t \t \t \t \t \t \t \t \t \t \t \t \t \…" at bounding box center [389, 267] width 418 height 428
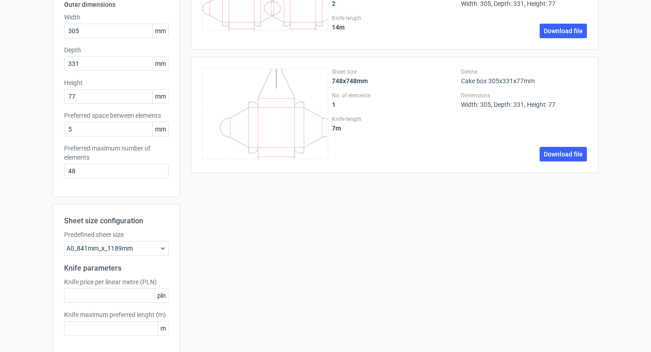
scroll to position [138, 0]
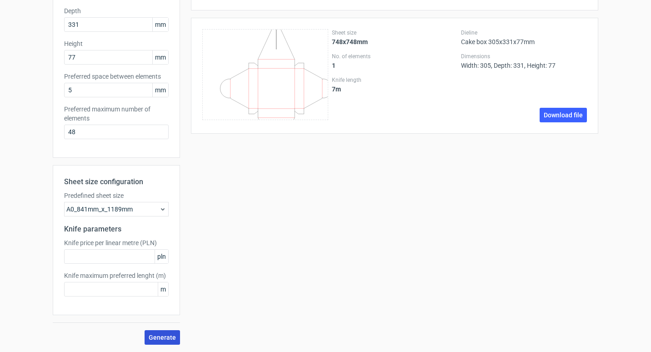
click at [160, 337] on span "Generate" at bounding box center [162, 337] width 27 height 6
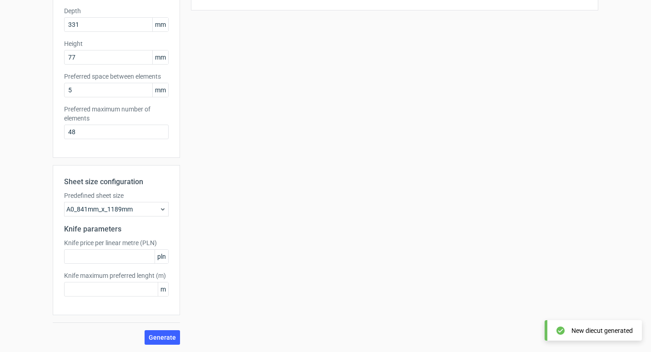
scroll to position [0, 0]
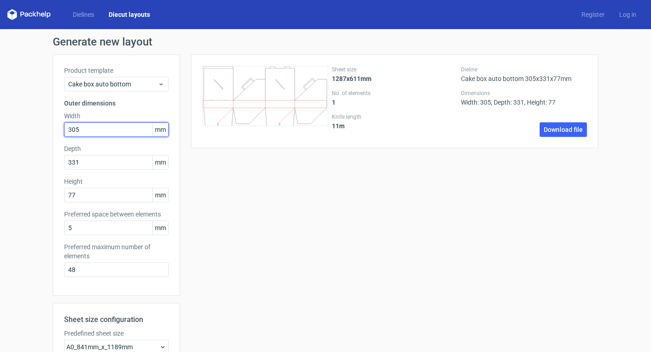
drag, startPoint x: 91, startPoint y: 132, endPoint x: 8, endPoint y: 133, distance: 83.2
click at [8, 133] on div "Generate new layout Product template Cake box auto bottom Outer dimensions Widt…" at bounding box center [325, 259] width 651 height 461
type input "499"
